Goal: Transaction & Acquisition: Purchase product/service

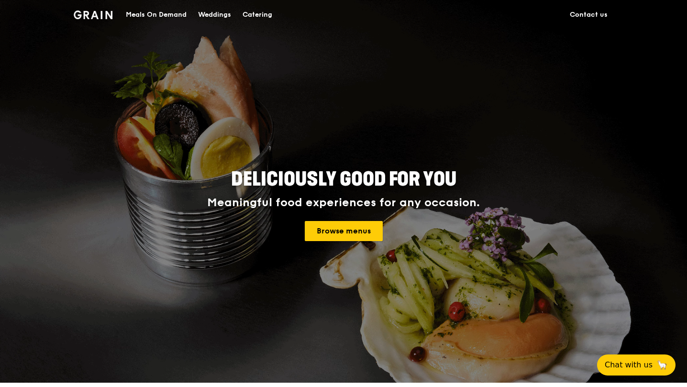
drag, startPoint x: 333, startPoint y: 230, endPoint x: 333, endPoint y: 221, distance: 9.1
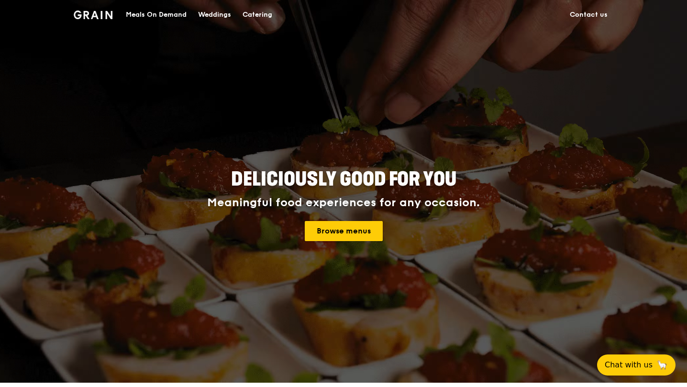
click at [333, 230] on link "Browse menus" at bounding box center [344, 231] width 78 height 20
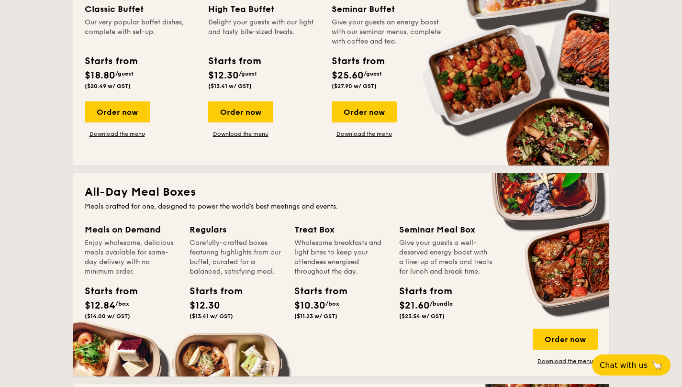
scroll to position [526, 0]
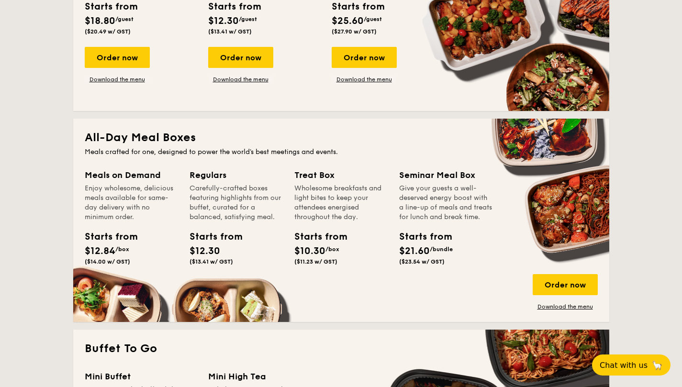
click at [584, 288] on div "Order now" at bounding box center [564, 284] width 65 height 21
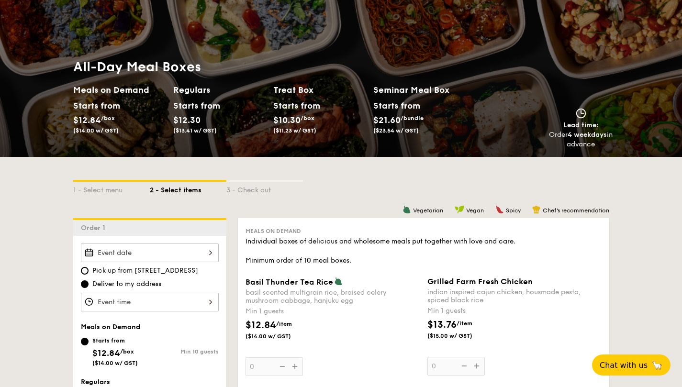
scroll to position [96, 0]
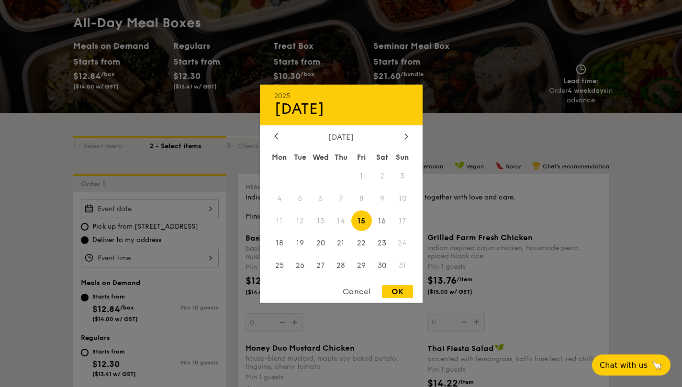
click at [187, 205] on div "2025 Aug [DATE] Tue Wed Thu Fri Sat Sun 1 2 3 4 5 6 7 8 9 10 11 12 13 14 15 16 …" at bounding box center [150, 208] width 138 height 19
click at [471, 115] on div at bounding box center [341, 193] width 682 height 387
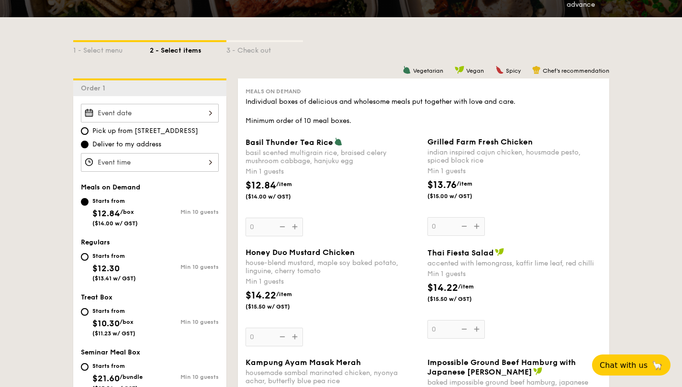
scroll to position [239, 0]
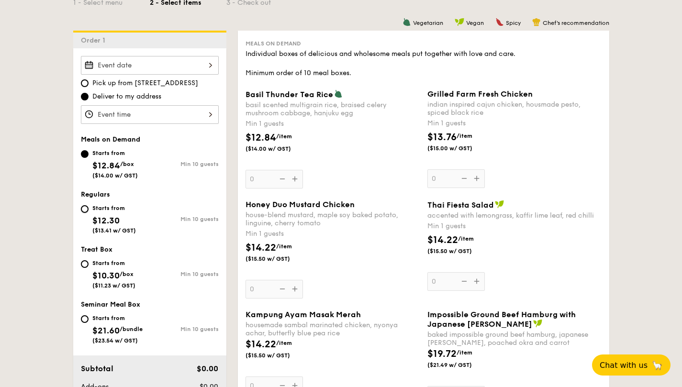
click at [85, 212] on input "Starts from $12.30 ($13.41 w/ GST) Min 10 guests" at bounding box center [85, 209] width 8 height 8
radio input "true"
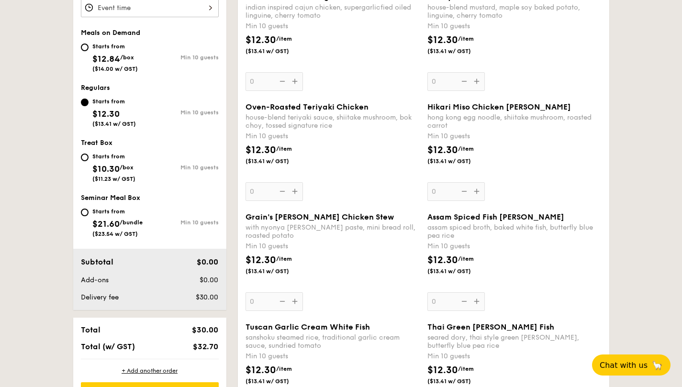
scroll to position [383, 0]
